Goal: Use online tool/utility: Utilize a website feature to perform a specific function

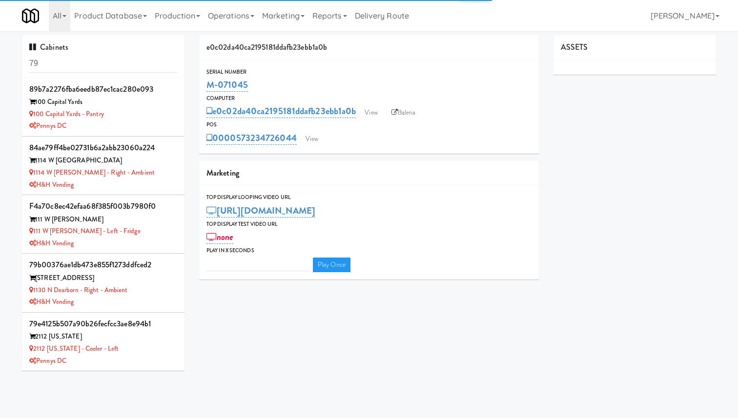
type input "3"
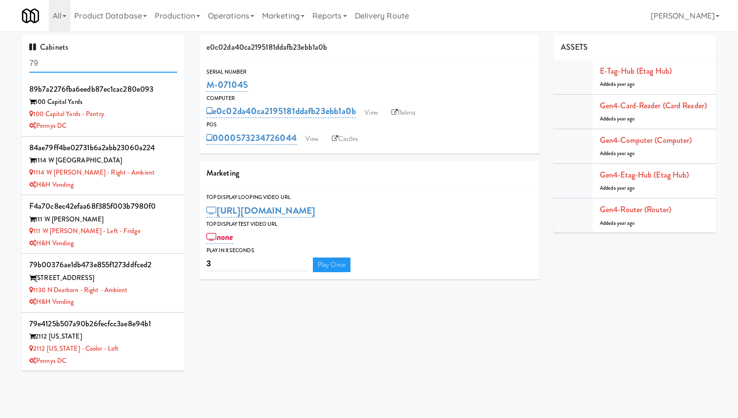
scroll to position [1751, 0]
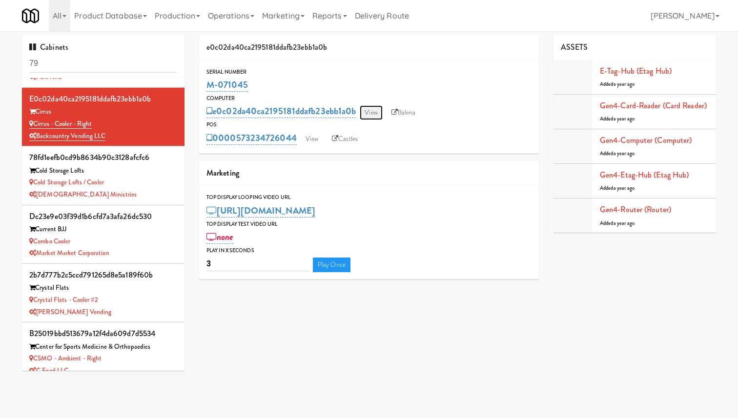
click at [379, 108] on link "View" at bounding box center [371, 112] width 22 height 15
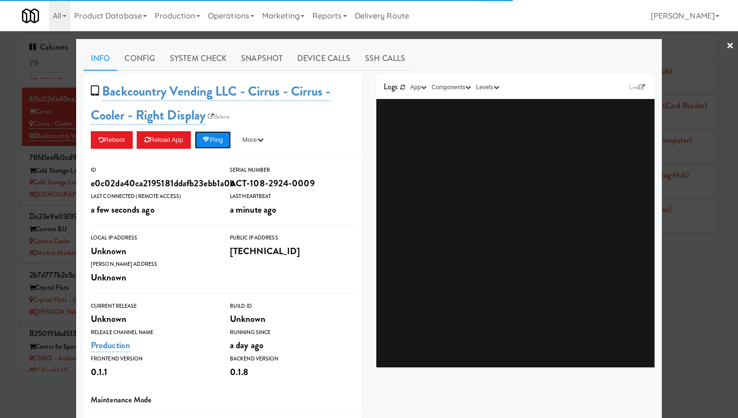
click at [227, 137] on button "Ping" at bounding box center [213, 140] width 36 height 18
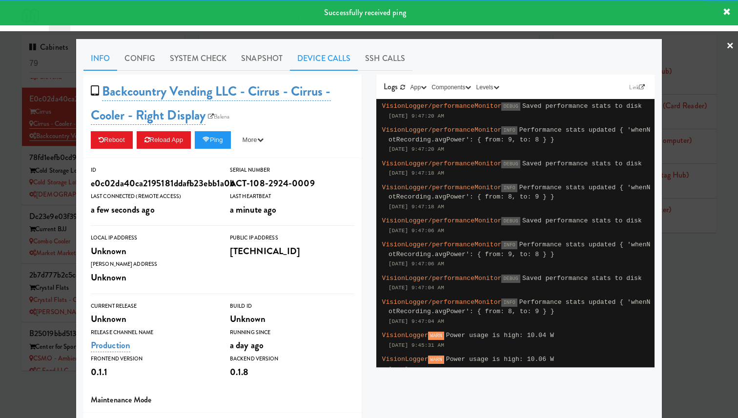
click at [301, 56] on link "Device Calls" at bounding box center [324, 58] width 68 height 24
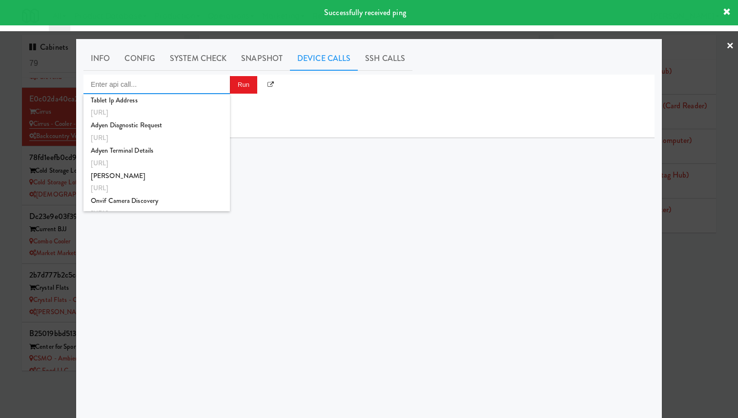
click at [201, 86] on input "Enter api call..." at bounding box center [156, 85] width 146 height 20
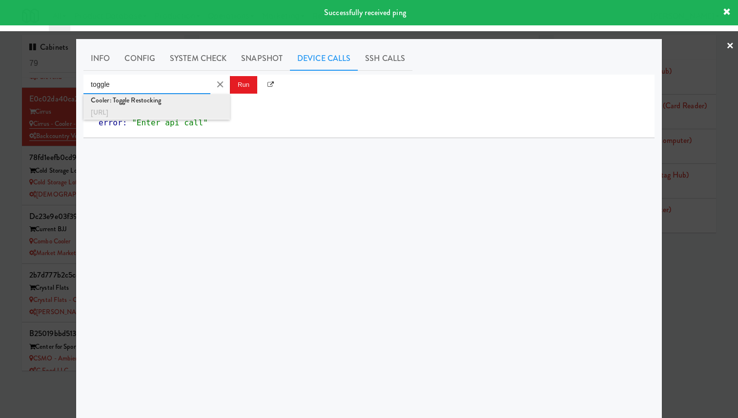
click at [203, 98] on div "Cooler: Toggle Restocking" at bounding box center [157, 100] width 132 height 13
type input "Cooler: Toggle Restocking"
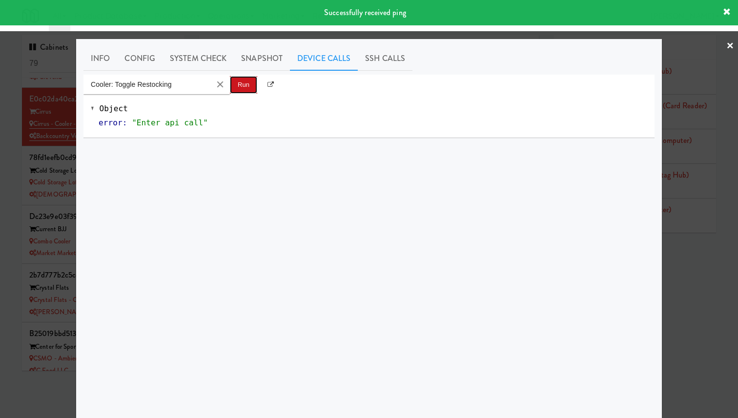
click at [254, 77] on button "Run" at bounding box center [243, 85] width 27 height 18
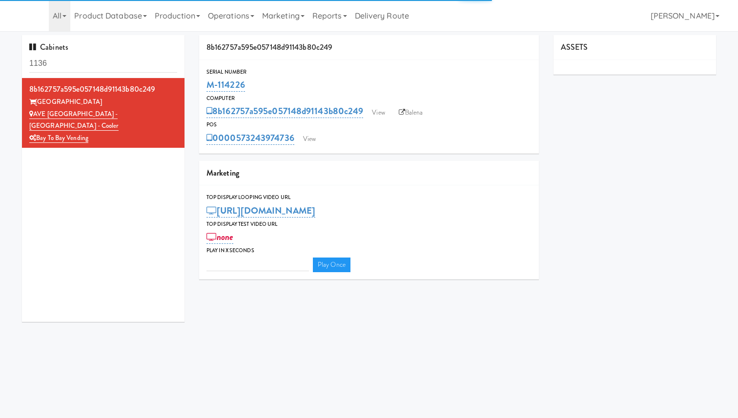
type input "3"
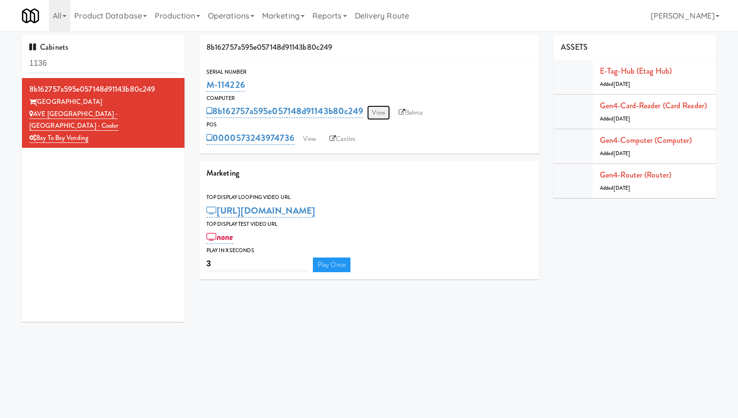
click at [374, 113] on link "View" at bounding box center [378, 112] width 22 height 15
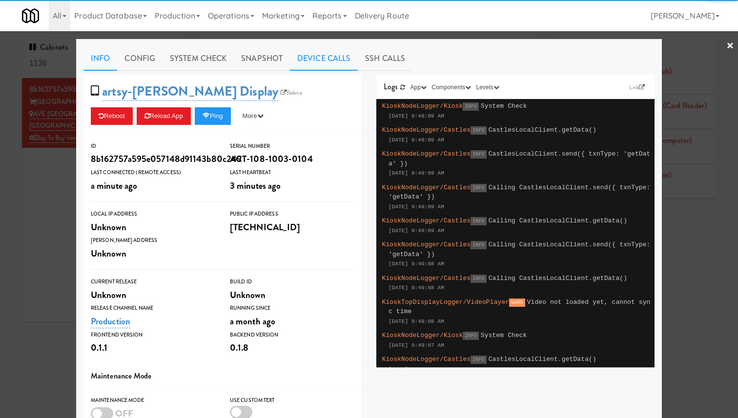
click at [340, 60] on link "Device Calls" at bounding box center [324, 58] width 68 height 24
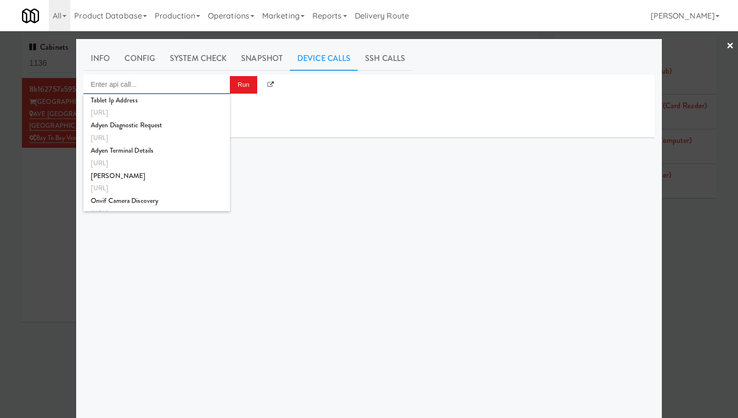
click at [181, 90] on input "Enter api call..." at bounding box center [156, 85] width 146 height 20
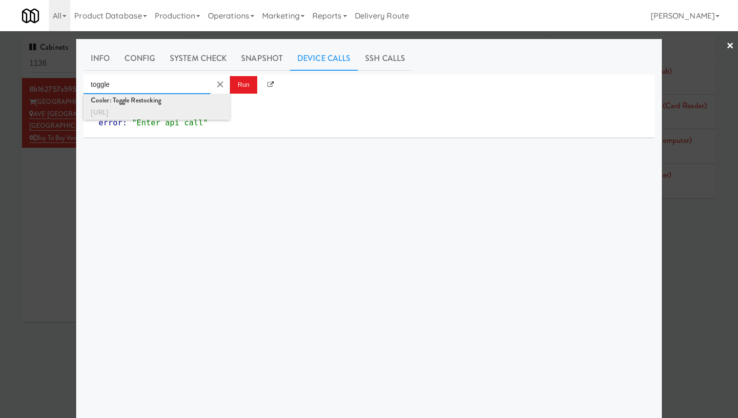
click at [183, 103] on div "Cooler: Toggle Restocking" at bounding box center [157, 100] width 132 height 13
type input "Cooler: Toggle Restocking"
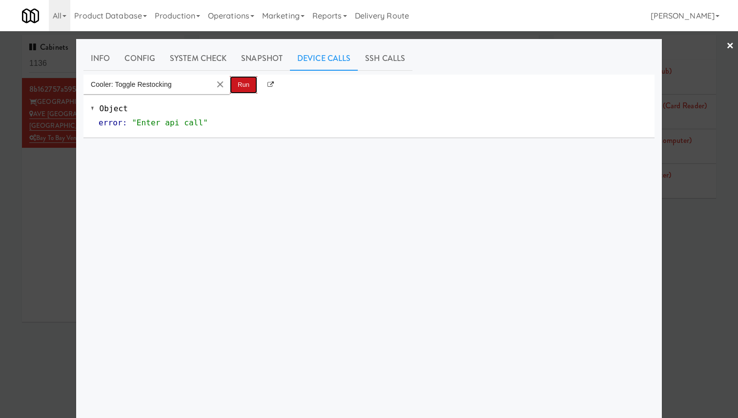
click at [256, 79] on button "Run" at bounding box center [243, 85] width 27 height 18
